Goal: Task Accomplishment & Management: Manage account settings

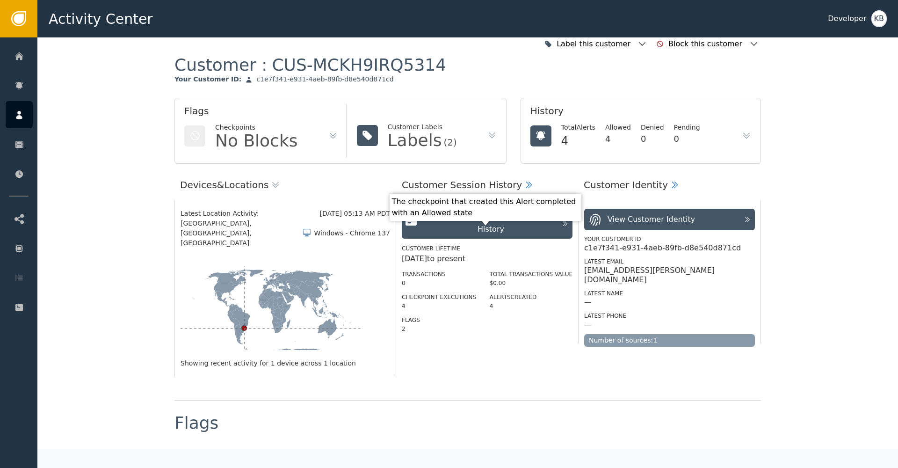
scroll to position [6, 0]
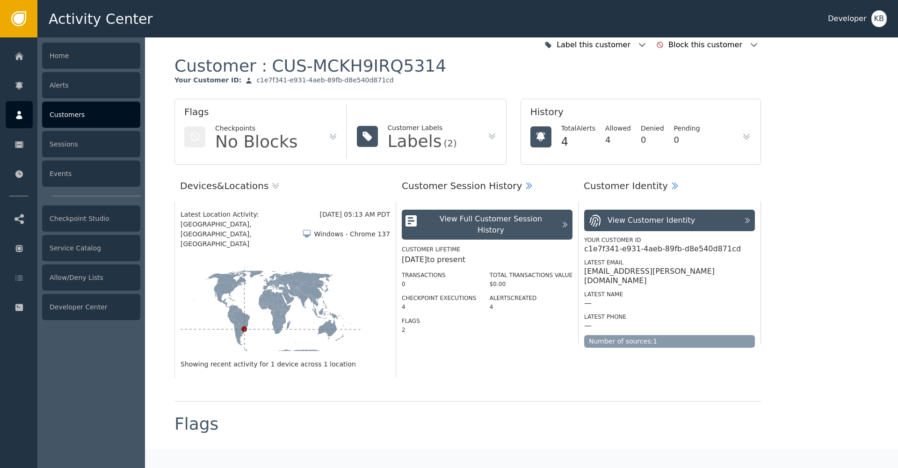
click at [13, 117] on div at bounding box center [19, 114] width 27 height 27
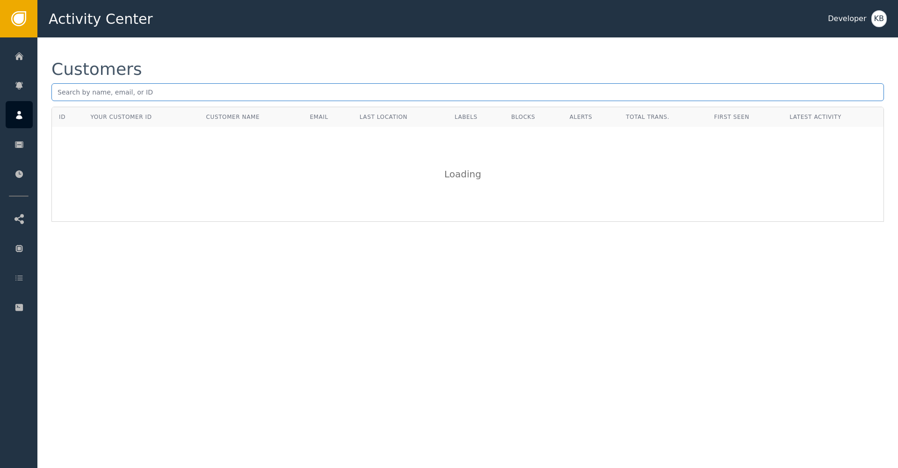
click at [221, 99] on input "text" at bounding box center [467, 92] width 833 height 18
paste input "[PERSON_NAME][EMAIL_ADDRESS][DOMAIN_NAME]"
type input "[PERSON_NAME][EMAIL_ADDRESS][DOMAIN_NAME]"
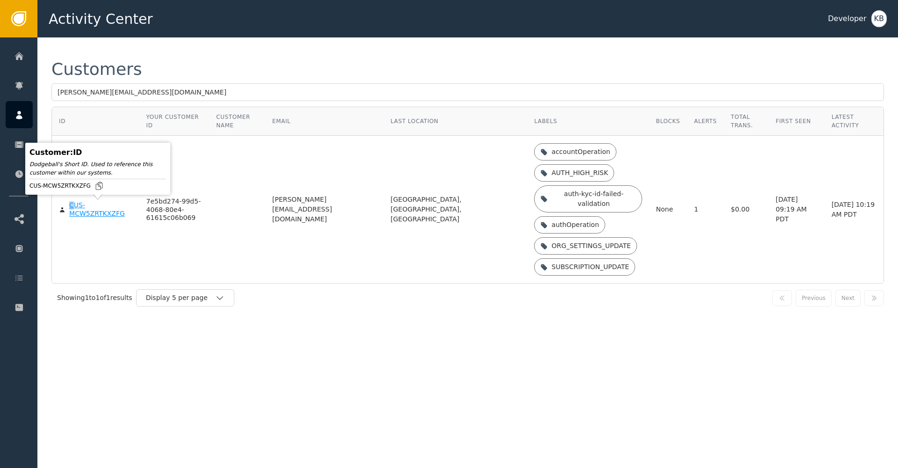
click at [73, 207] on div "CUS-MCW5ZRTKXZFG" at bounding box center [100, 209] width 63 height 16
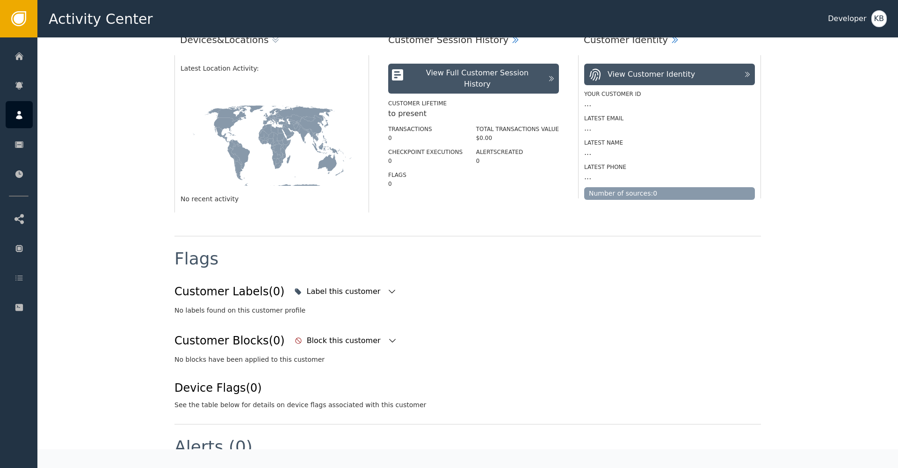
scroll to position [167, 0]
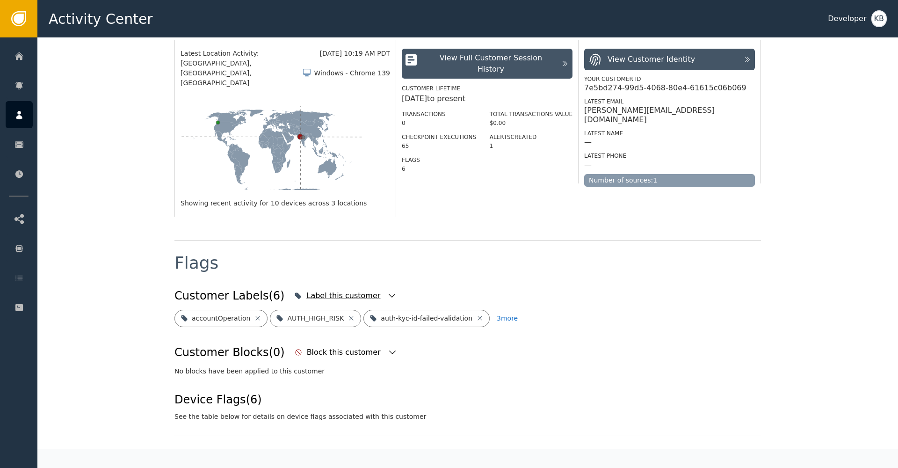
click at [387, 291] on icon "button" at bounding box center [391, 295] width 9 height 9
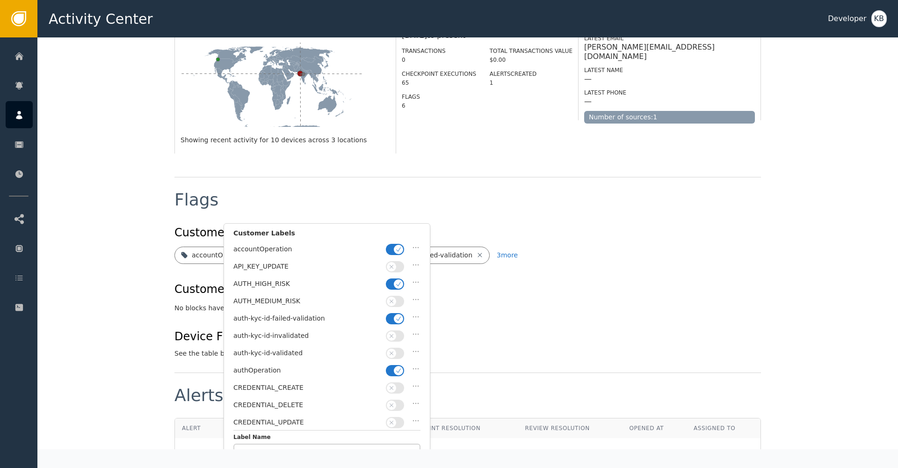
scroll to position [239, 0]
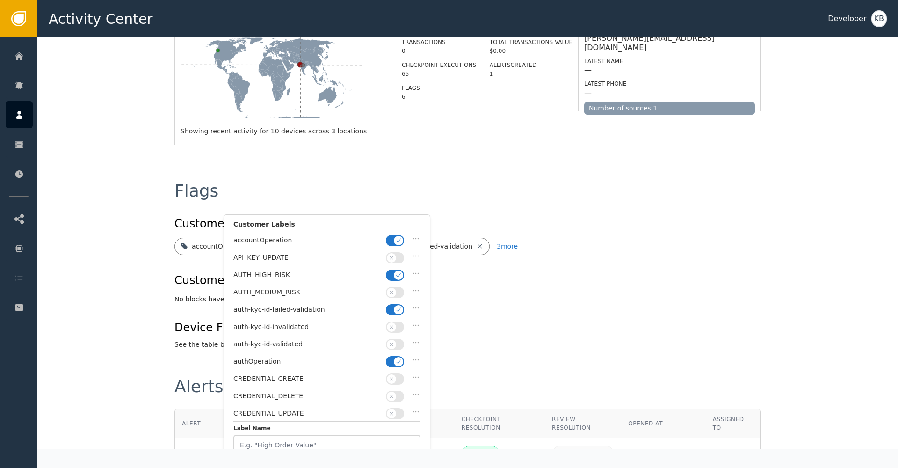
drag, startPoint x: 395, startPoint y: 355, endPoint x: 397, endPoint y: 341, distance: 13.7
click at [395, 356] on button "button" at bounding box center [395, 361] width 18 height 11
click at [397, 341] on button "button" at bounding box center [395, 344] width 18 height 11
click at [400, 306] on icon "button" at bounding box center [398, 309] width 7 height 7
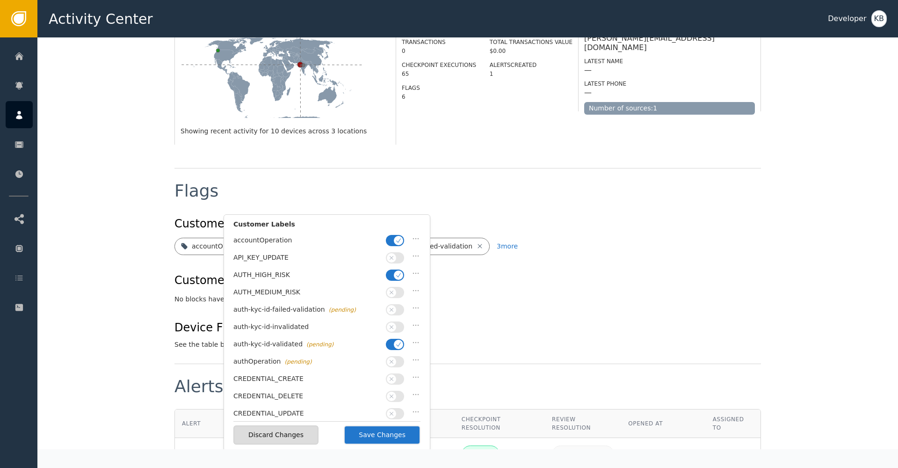
click at [397, 272] on icon "button" at bounding box center [398, 275] width 7 height 7
click at [394, 244] on button "button" at bounding box center [395, 240] width 18 height 11
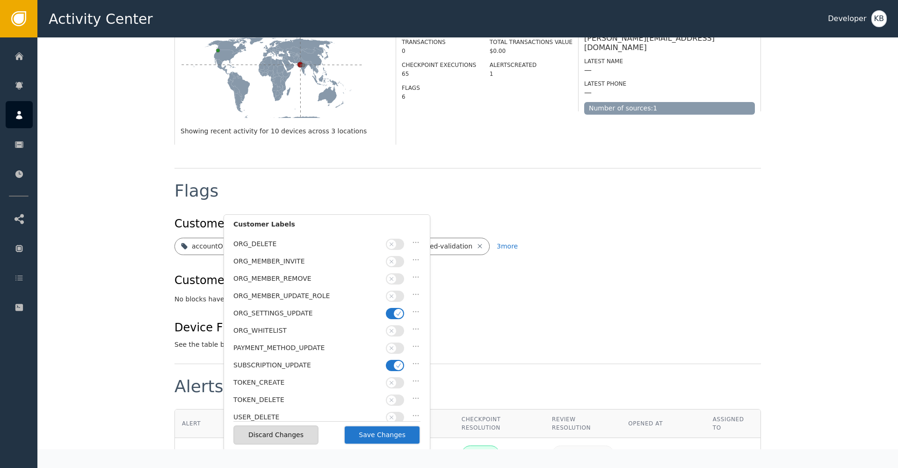
click at [397, 360] on button "button" at bounding box center [395, 365] width 18 height 11
click at [397, 310] on icon "button" at bounding box center [398, 313] width 7 height 7
drag, startPoint x: 401, startPoint y: 437, endPoint x: 420, endPoint y: 420, distance: 25.8
click at [401, 437] on button "Save Changes" at bounding box center [382, 434] width 77 height 19
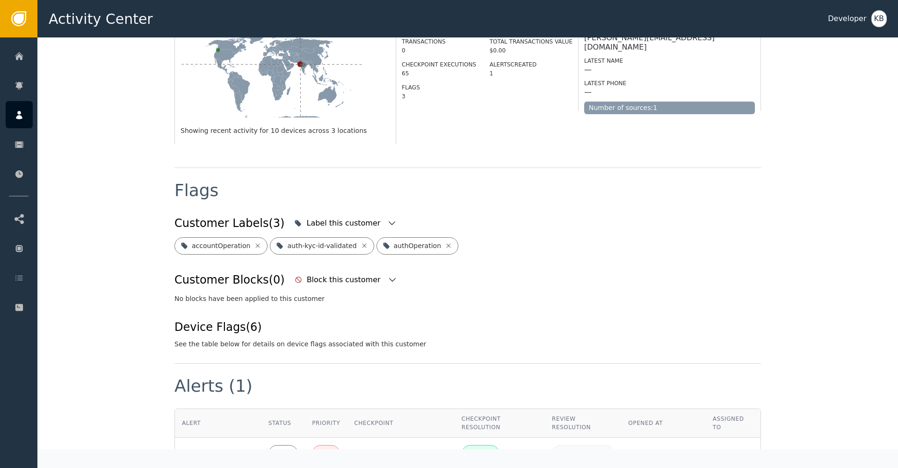
scroll to position [0, 0]
click at [387, 218] on icon "button" at bounding box center [391, 222] width 9 height 9
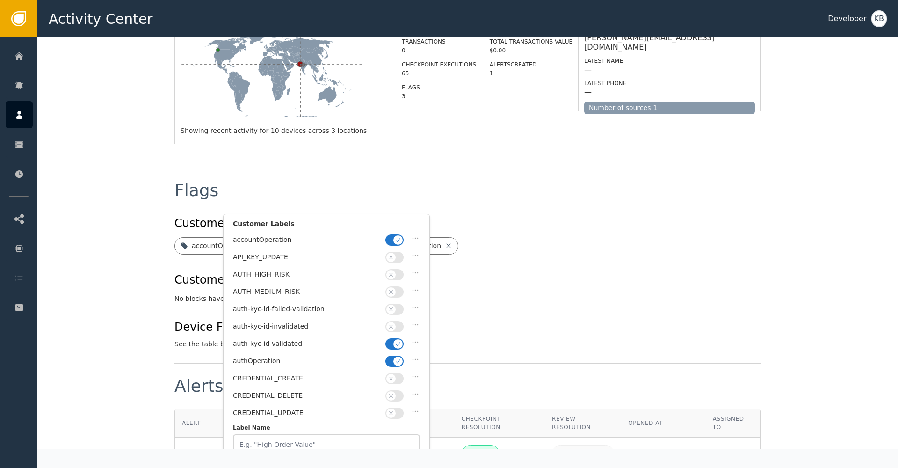
drag, startPoint x: 397, startPoint y: 354, endPoint x: 395, endPoint y: 236, distance: 117.9
click at [397, 356] on span "button" at bounding box center [397, 360] width 9 height 9
click at [392, 239] on button "button" at bounding box center [394, 239] width 18 height 11
drag, startPoint x: 410, startPoint y: 438, endPoint x: 496, endPoint y: 332, distance: 136.7
click at [410, 438] on button "Save Changes" at bounding box center [381, 434] width 77 height 19
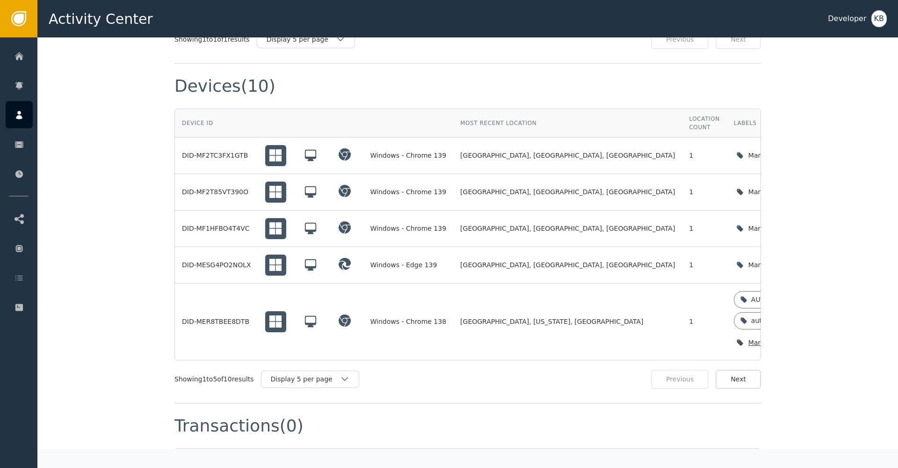
scroll to position [687, 0]
click at [827, 339] on icon "button" at bounding box center [831, 343] width 9 height 9
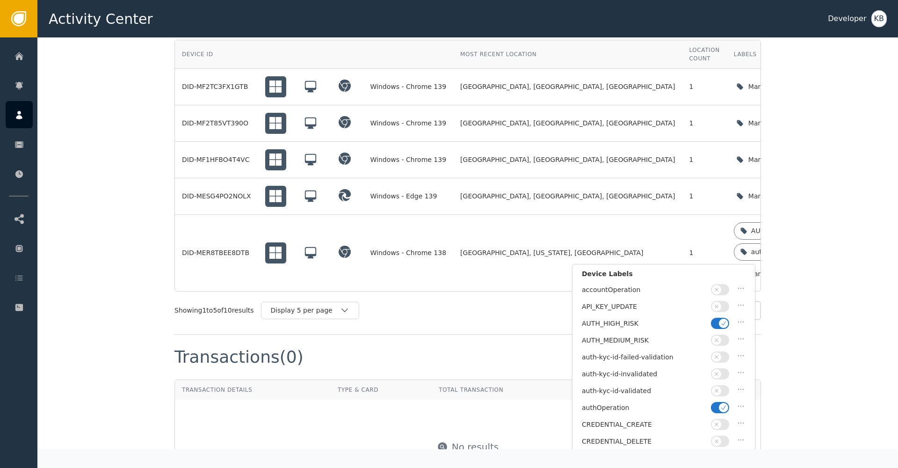
scroll to position [877, 0]
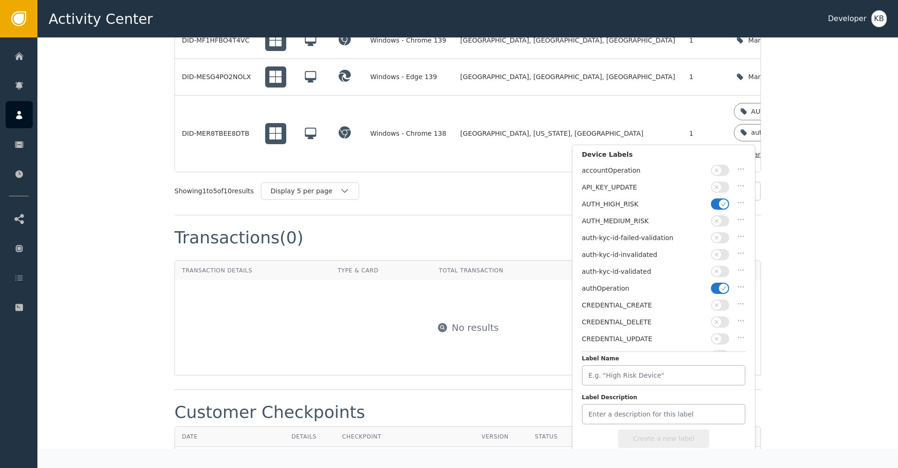
click at [727, 287] on span "button" at bounding box center [723, 287] width 9 height 9
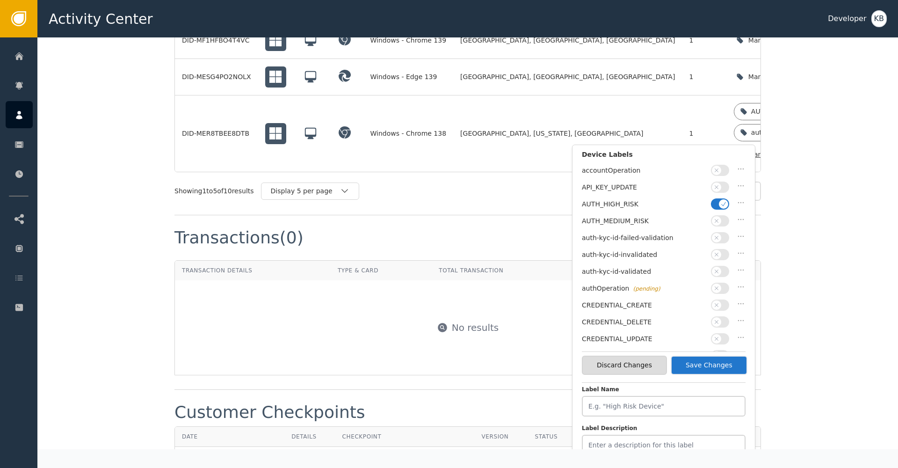
click at [720, 273] on button "button" at bounding box center [720, 271] width 18 height 11
click at [712, 203] on button "button" at bounding box center [720, 203] width 18 height 11
click at [718, 367] on button "Save Changes" at bounding box center [709, 365] width 77 height 19
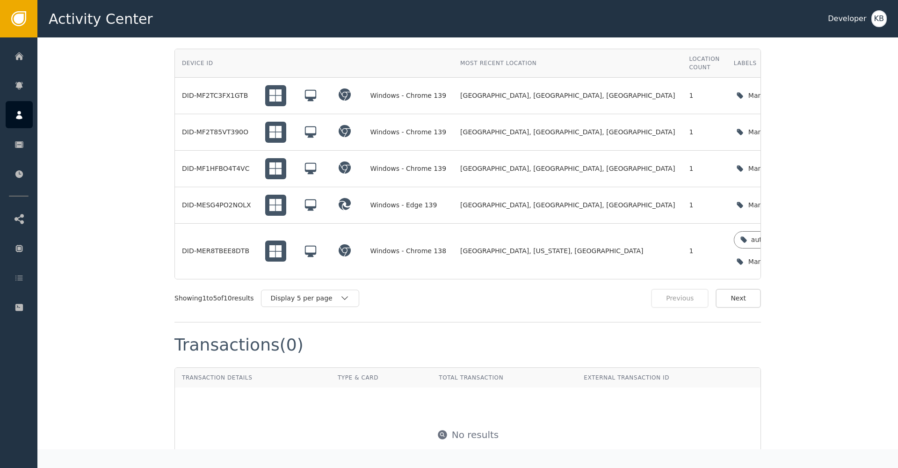
scroll to position [652, 0]
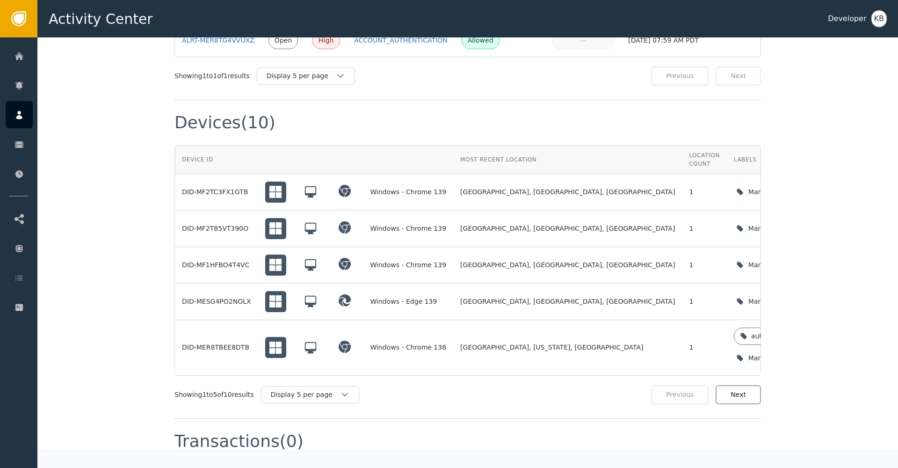
click at [752, 385] on button "Next" at bounding box center [738, 394] width 45 height 19
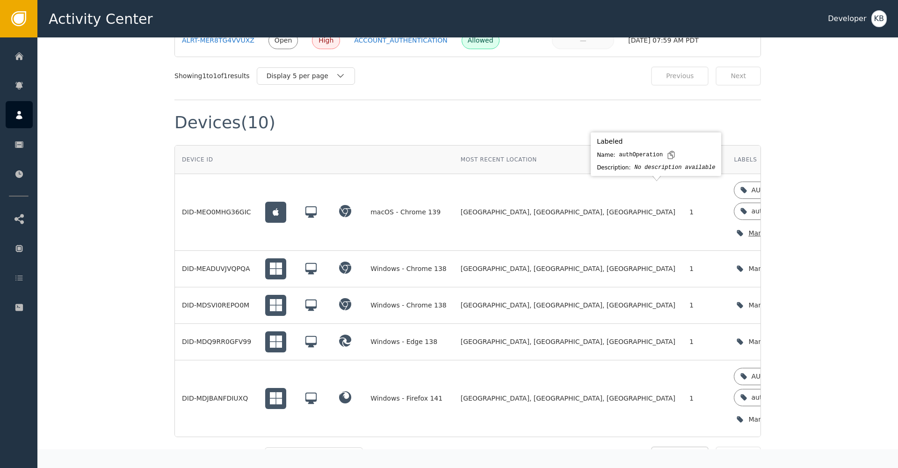
click at [748, 228] on div "Manage device labels" at bounding box center [784, 233] width 73 height 10
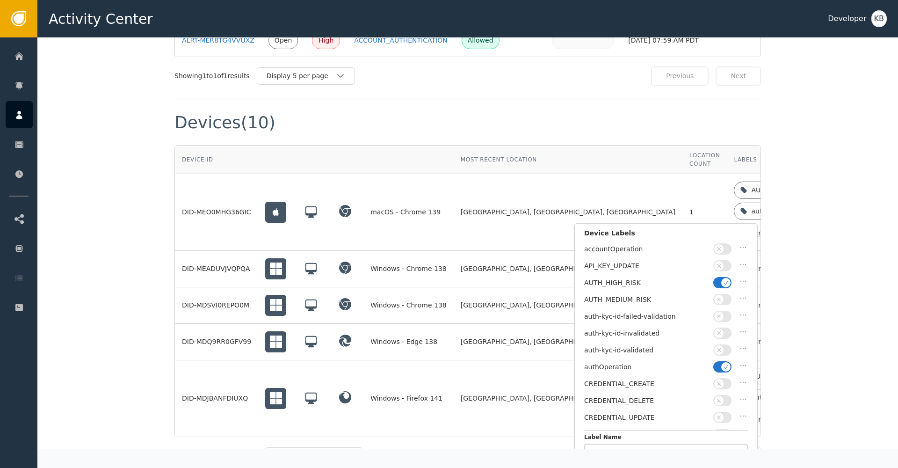
click at [721, 361] on button "button" at bounding box center [722, 366] width 18 height 11
drag, startPoint x: 723, startPoint y: 348, endPoint x: 719, endPoint y: 288, distance: 60.4
click at [723, 348] on span "button" at bounding box center [718, 349] width 9 height 9
click at [722, 279] on span "button" at bounding box center [725, 282] width 9 height 9
click at [721, 437] on button "Save Changes" at bounding box center [711, 443] width 77 height 19
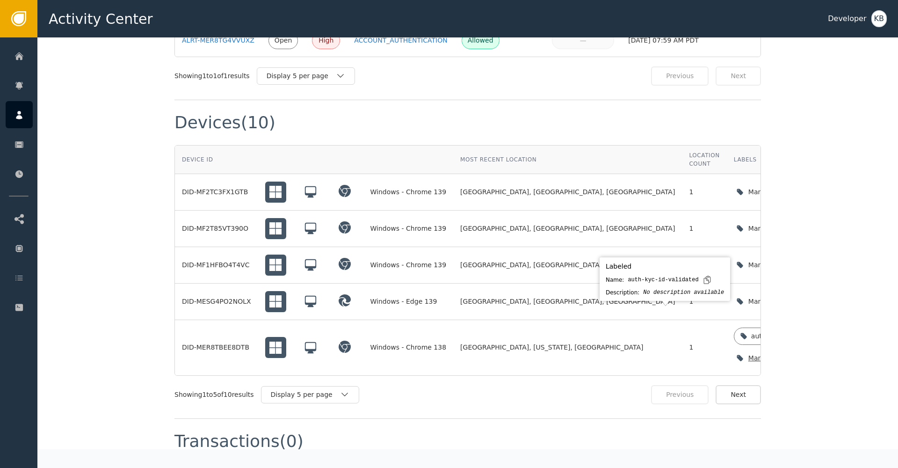
scroll to position [653, 0]
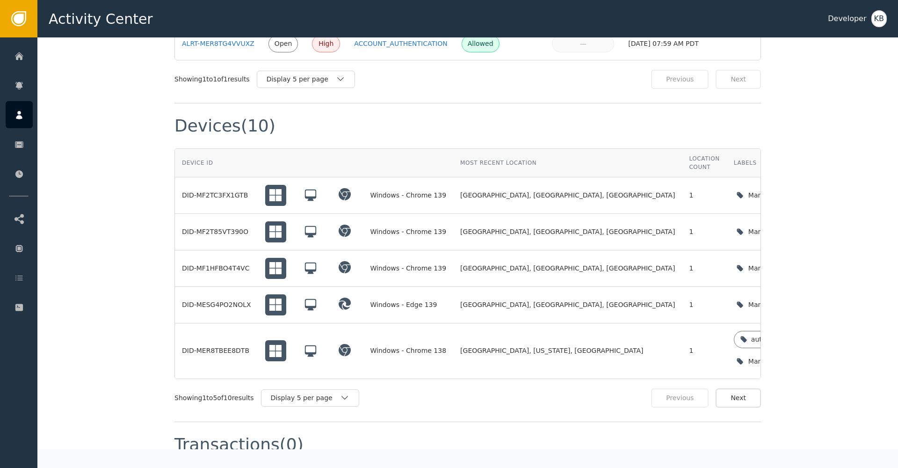
click at [795, 271] on div "Label this customer Block this customer Customer : CUS-MCW5ZRTKXZFG Your Custom…" at bounding box center [467, 201] width 861 height 1624
click at [738, 387] on button "Next" at bounding box center [738, 396] width 45 height 19
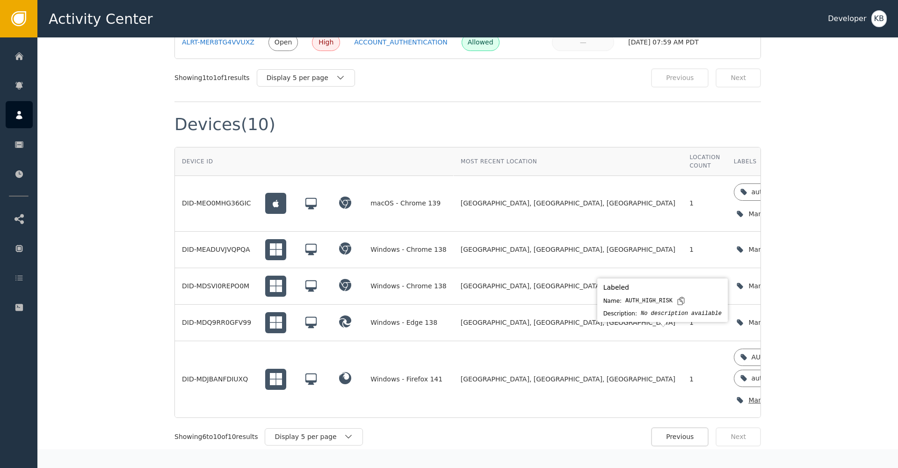
click at [827, 395] on icon "button" at bounding box center [831, 399] width 9 height 9
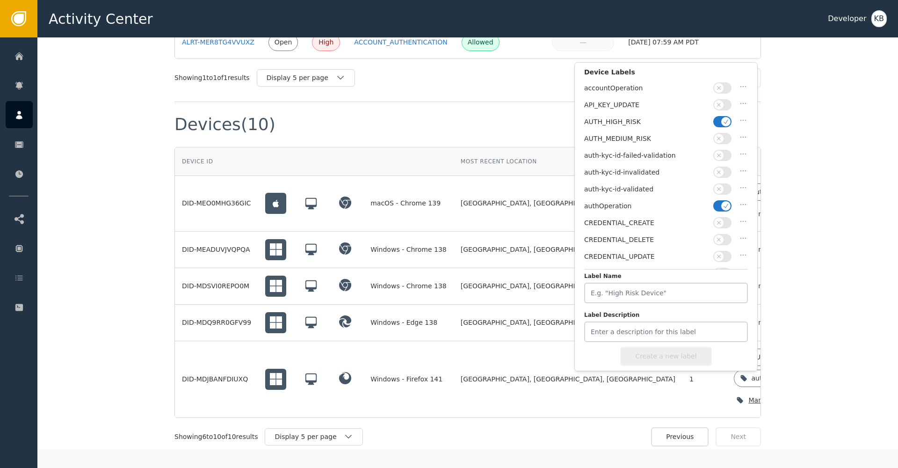
click at [721, 203] on span "button" at bounding box center [725, 205] width 9 height 9
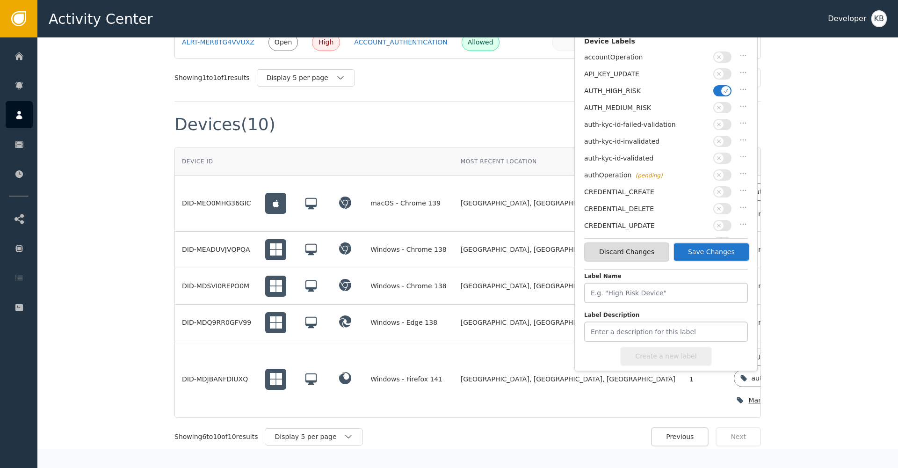
click at [725, 189] on button "button" at bounding box center [722, 191] width 18 height 11
click at [724, 192] on span "button" at bounding box center [725, 191] width 9 height 9
click at [726, 163] on div "auth-kyc-id-validated" at bounding box center [666, 160] width 164 height 17
click at [725, 158] on button "button" at bounding box center [722, 157] width 18 height 11
click at [724, 88] on icon "button" at bounding box center [726, 90] width 7 height 7
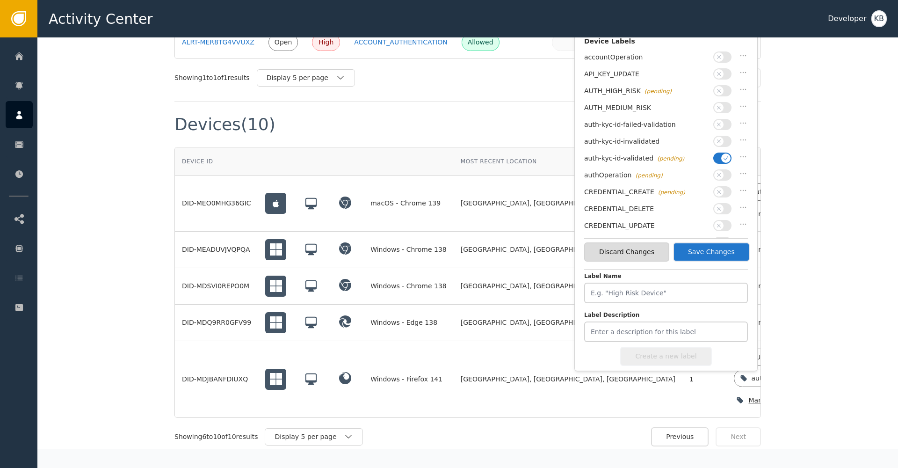
drag, startPoint x: 715, startPoint y: 232, endPoint x: 715, endPoint y: 261, distance: 29.0
click at [715, 237] on button "button" at bounding box center [722, 242] width 18 height 11
click at [715, 261] on button "Save Changes" at bounding box center [711, 251] width 77 height 19
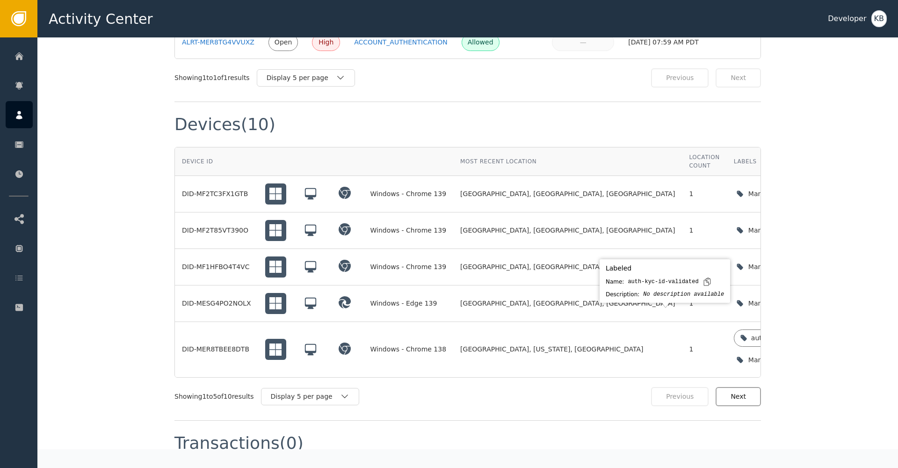
click at [736, 387] on button "Next" at bounding box center [738, 396] width 45 height 19
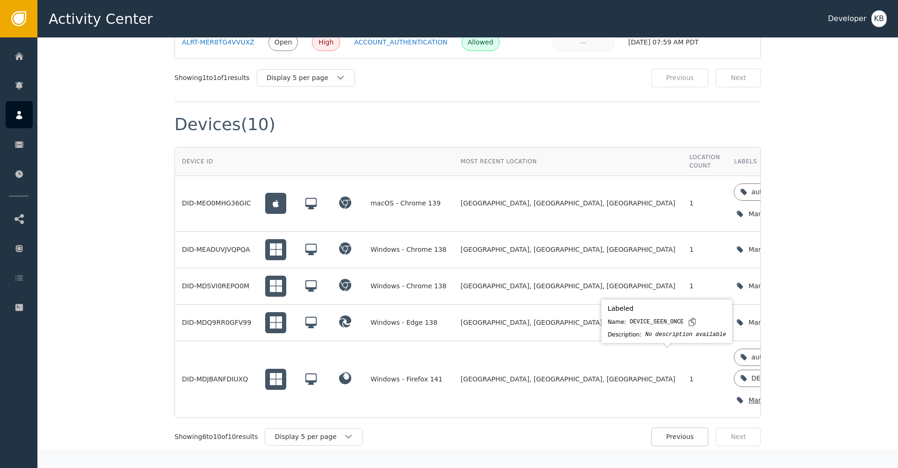
click at [822, 374] on icon at bounding box center [825, 377] width 7 height 7
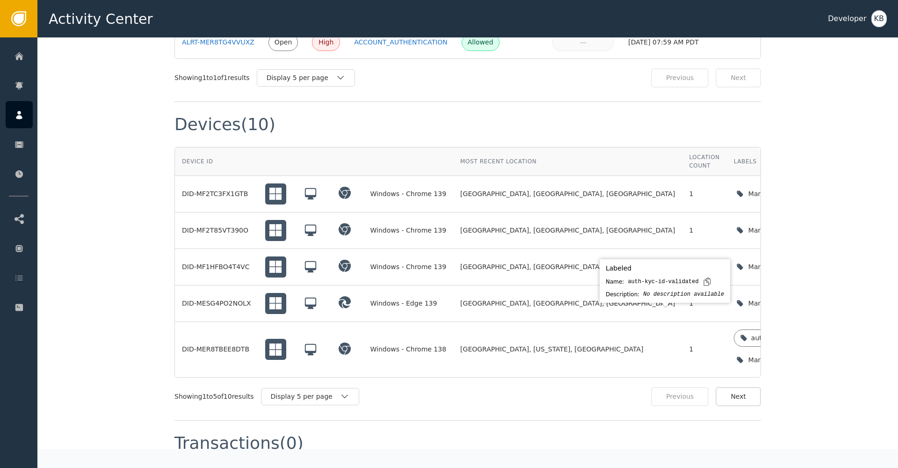
click at [746, 386] on div "Devices (10) Device ID Most Recent Location Location Count Labels Most Recent A…" at bounding box center [467, 261] width 587 height 319
click at [747, 387] on button "Next" at bounding box center [738, 396] width 45 height 19
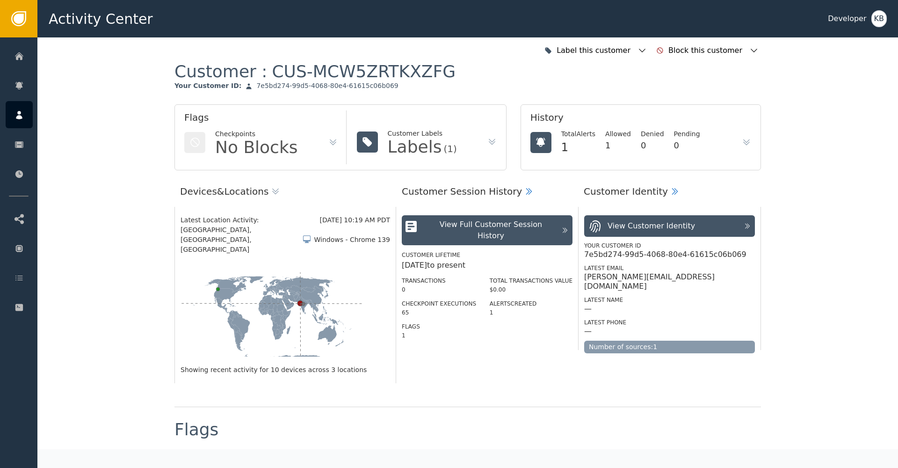
scroll to position [0, 0]
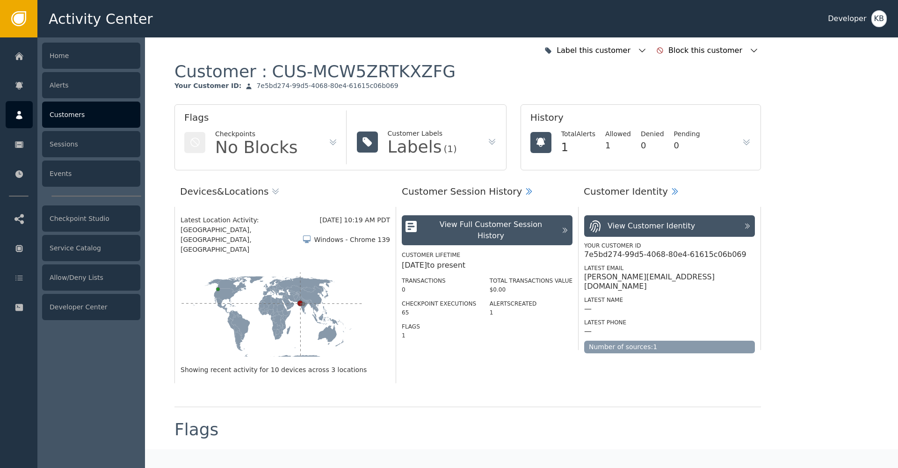
click at [22, 120] on div at bounding box center [19, 114] width 27 height 27
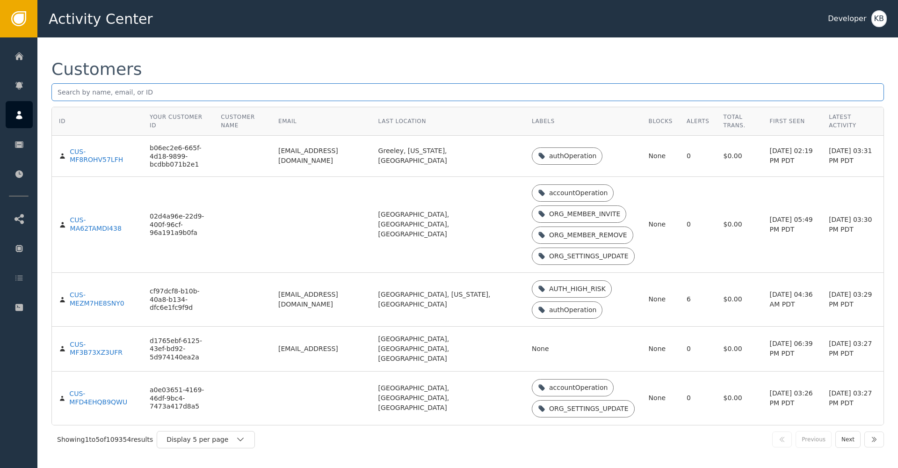
click at [211, 87] on input "text" at bounding box center [467, 92] width 833 height 18
paste input "[EMAIL_ADDRESS][DOMAIN_NAME]"
type input "[EMAIL_ADDRESS][DOMAIN_NAME]"
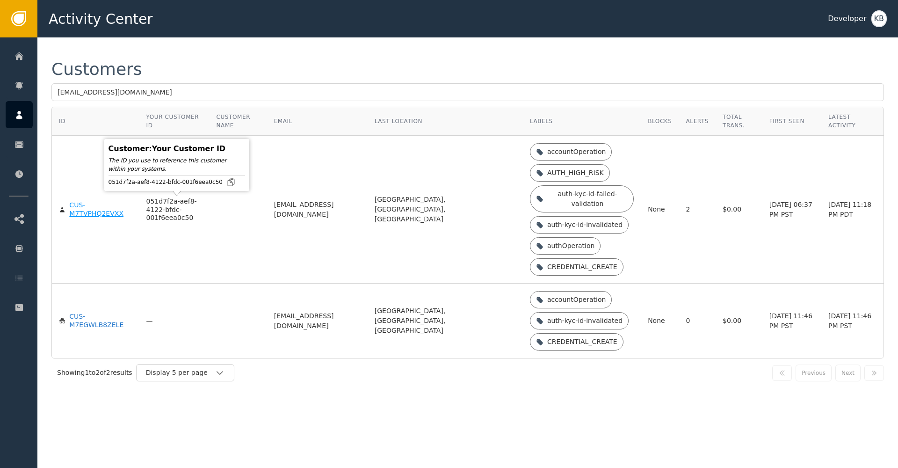
click at [97, 211] on div "CUS-M7TVPHQ2EVXX" at bounding box center [100, 209] width 63 height 16
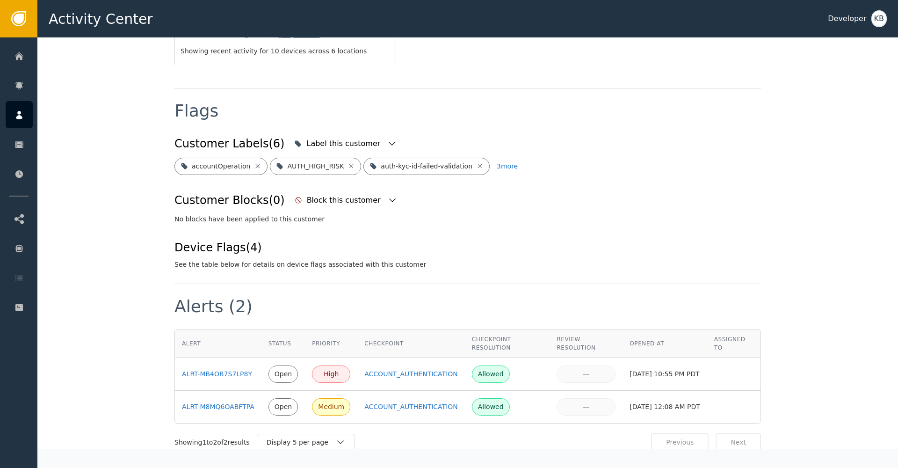
scroll to position [318, 0]
click at [379, 134] on div "Customer Labels (6) Label this customer" at bounding box center [467, 144] width 587 height 21
click at [387, 140] on icon "button" at bounding box center [391, 144] width 9 height 9
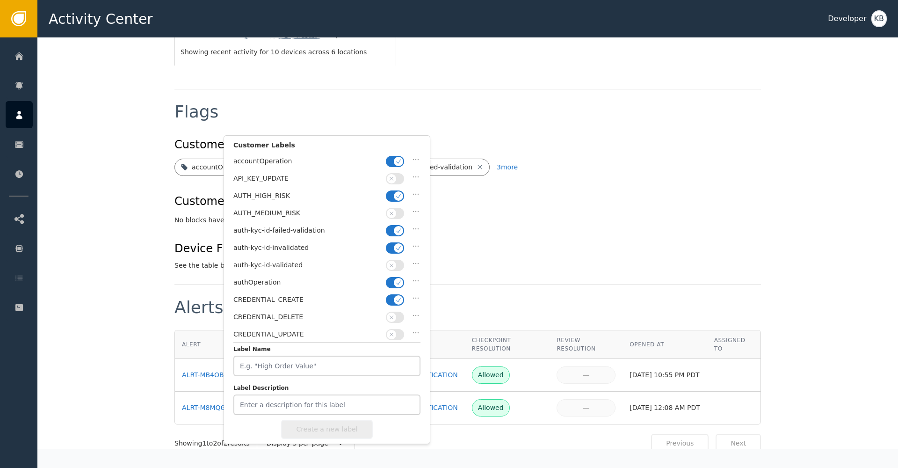
drag, startPoint x: 395, startPoint y: 291, endPoint x: 397, endPoint y: 276, distance: 16.0
click at [395, 294] on button "button" at bounding box center [395, 299] width 18 height 11
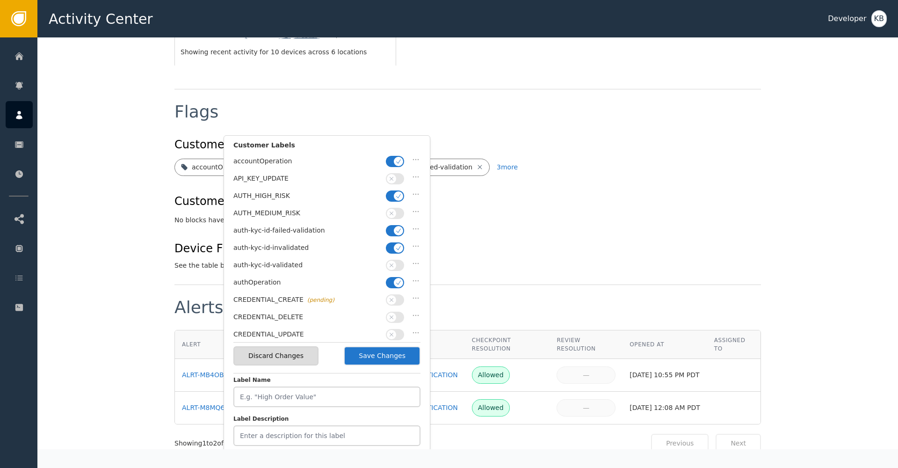
click at [397, 279] on icon "button" at bounding box center [398, 282] width 7 height 7
click at [398, 249] on span "button" at bounding box center [398, 247] width 9 height 9
drag, startPoint x: 399, startPoint y: 234, endPoint x: 394, endPoint y: 261, distance: 27.2
click at [399, 235] on div "auth-kyc-id-failed-validation" at bounding box center [326, 232] width 187 height 17
drag, startPoint x: 393, startPoint y: 265, endPoint x: 396, endPoint y: 235, distance: 30.1
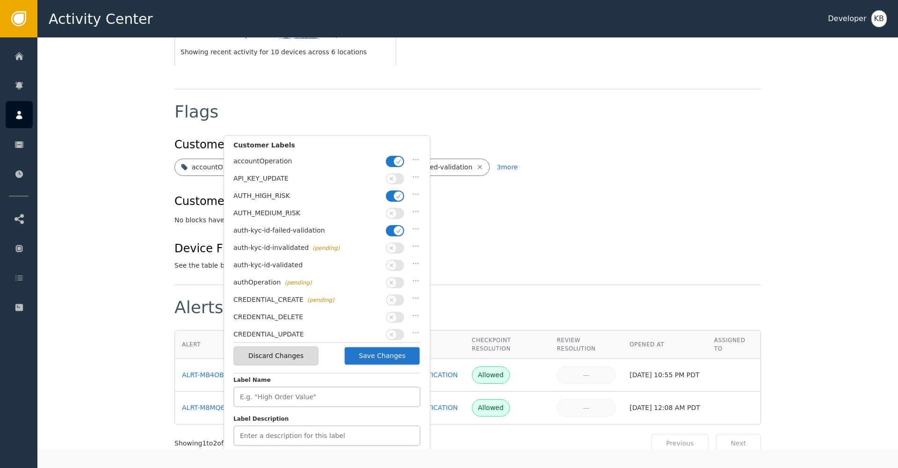
click at [393, 265] on span "button" at bounding box center [391, 265] width 9 height 9
click at [397, 228] on icon "button" at bounding box center [398, 230] width 7 height 7
drag, startPoint x: 391, startPoint y: 191, endPoint x: 392, endPoint y: 176, distance: 14.6
click at [391, 190] on button "button" at bounding box center [395, 195] width 18 height 11
click at [392, 163] on button "button" at bounding box center [395, 161] width 18 height 11
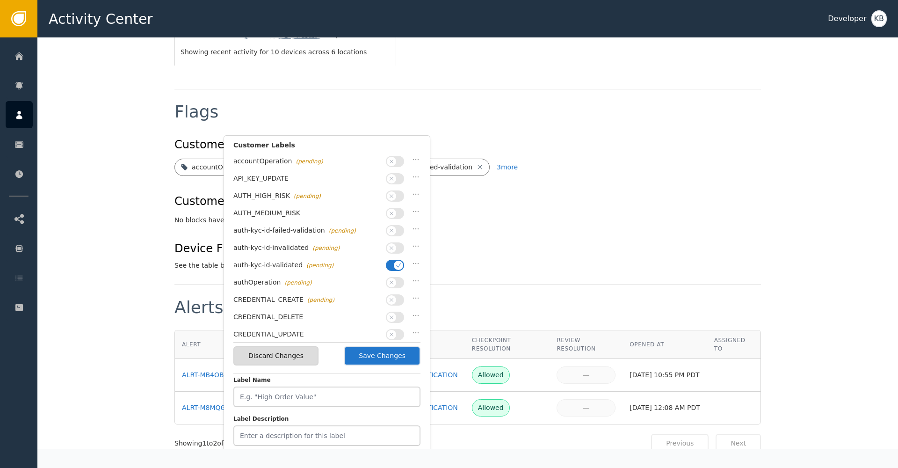
click at [387, 353] on button "Save Changes" at bounding box center [382, 355] width 77 height 19
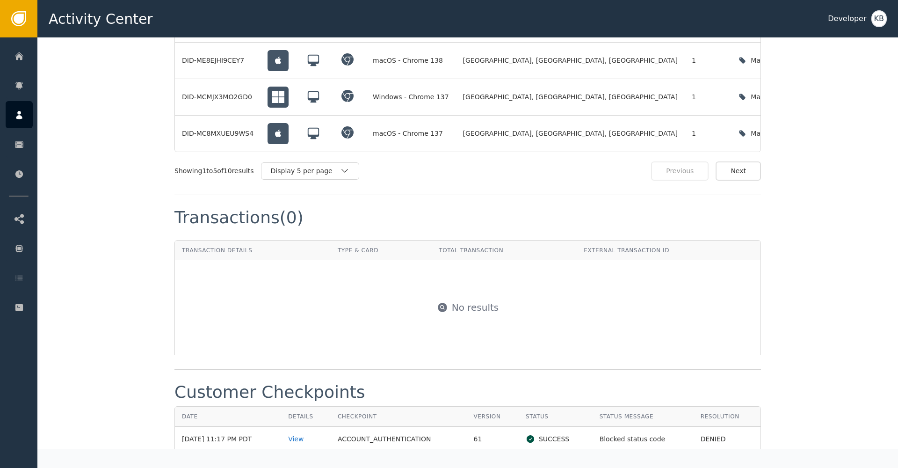
scroll to position [882, 0]
